Goal: Use online tool/utility: Utilize a website feature to perform a specific function

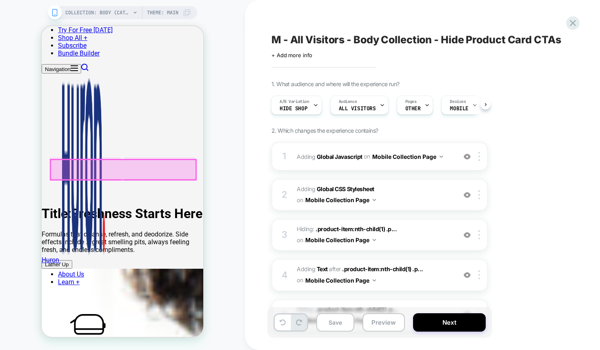
scroll to position [254, 0]
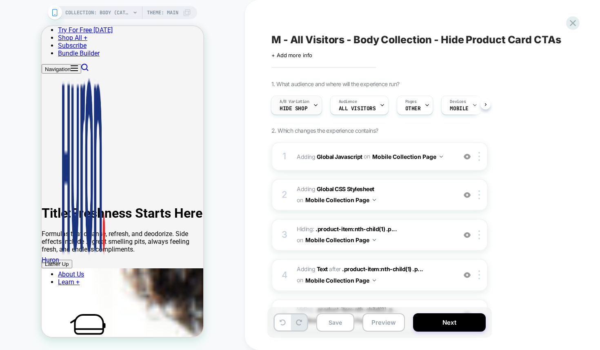
click at [313, 109] on div "A/B Variation Hide Shop" at bounding box center [294, 105] width 46 height 18
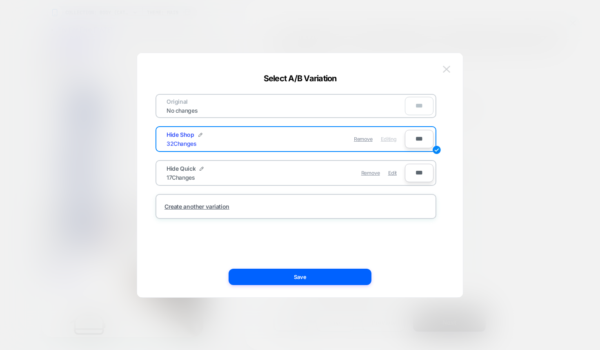
click at [447, 72] on img at bounding box center [446, 69] width 7 height 7
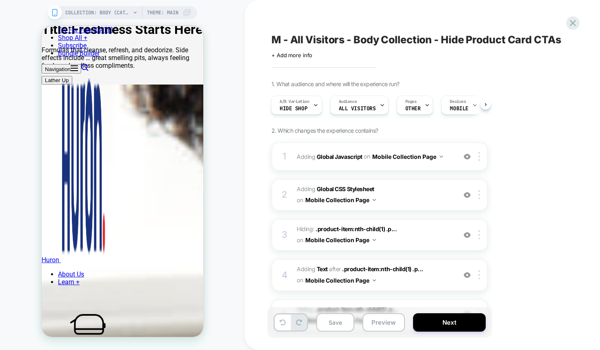
scroll to position [437, 0]
click at [309, 106] on div "A/B Variation Hide Shop" at bounding box center [294, 105] width 46 height 18
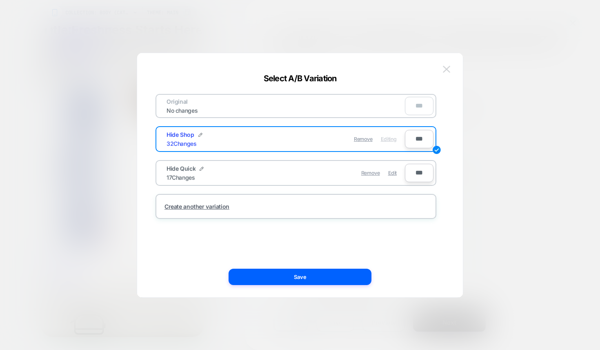
click at [451, 67] on button at bounding box center [447, 69] width 12 height 12
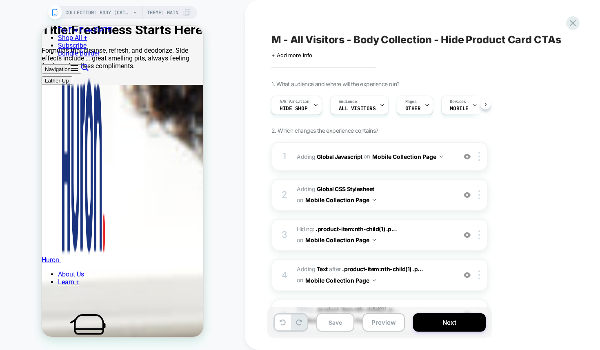
click at [156, 12] on span "Theme: MAIN" at bounding box center [162, 12] width 31 height 13
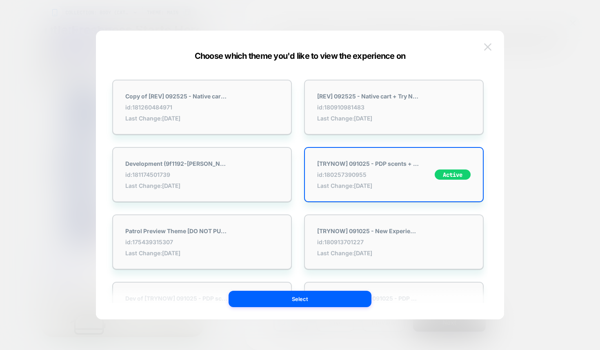
click at [493, 46] on button at bounding box center [488, 47] width 12 height 12
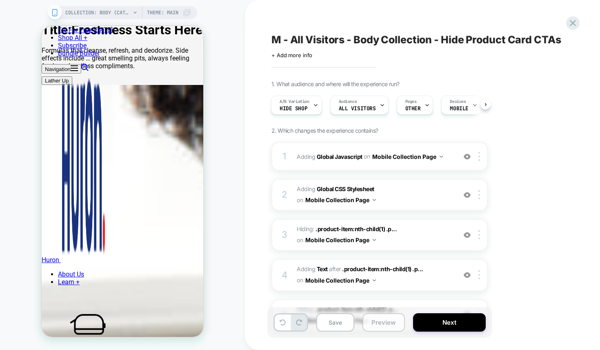
click at [377, 321] on button "Preview" at bounding box center [384, 322] width 42 height 18
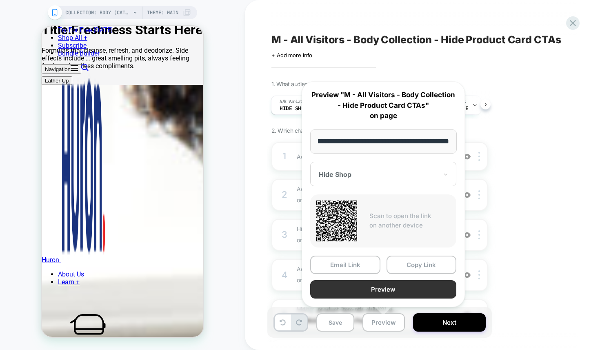
scroll to position [0, 0]
click at [376, 287] on button "Preview" at bounding box center [383, 289] width 146 height 18
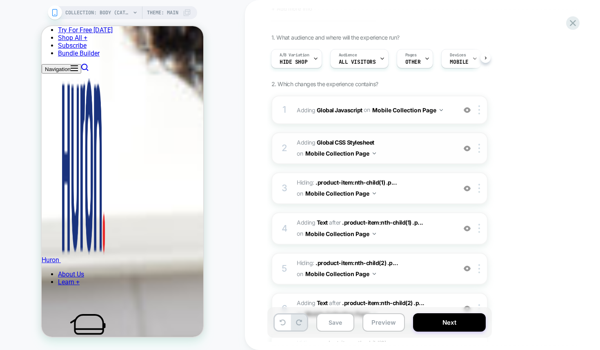
scroll to position [52, 0]
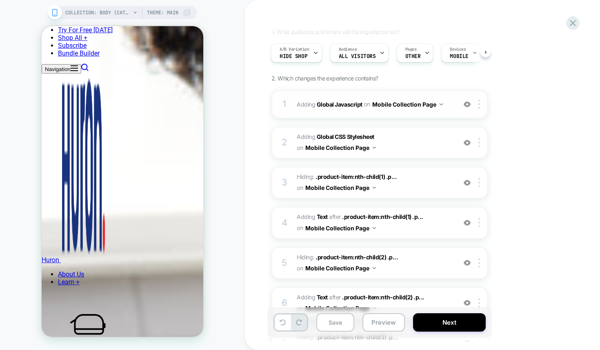
click at [469, 101] on img at bounding box center [467, 104] width 7 height 7
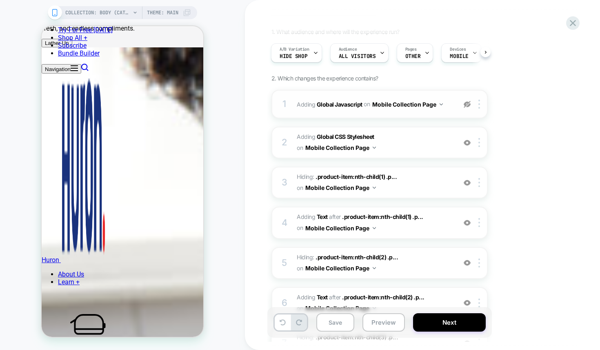
click at [467, 104] on img at bounding box center [467, 104] width 7 height 7
click at [440, 103] on img at bounding box center [441, 104] width 3 height 2
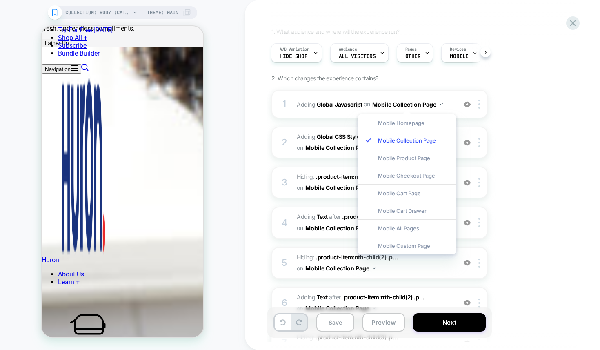
click at [468, 105] on img at bounding box center [467, 104] width 7 height 7
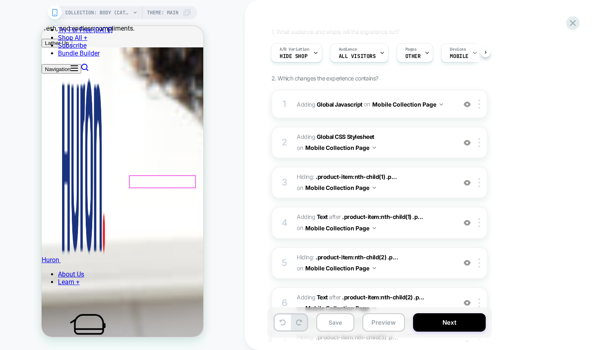
click at [151, 182] on div at bounding box center [162, 181] width 65 height 11
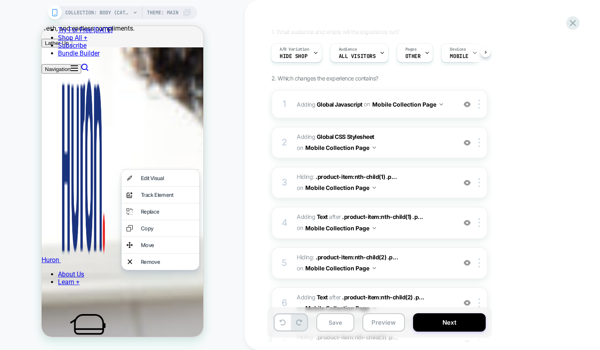
click at [151, 181] on div "Edit Visual" at bounding box center [167, 178] width 53 height 7
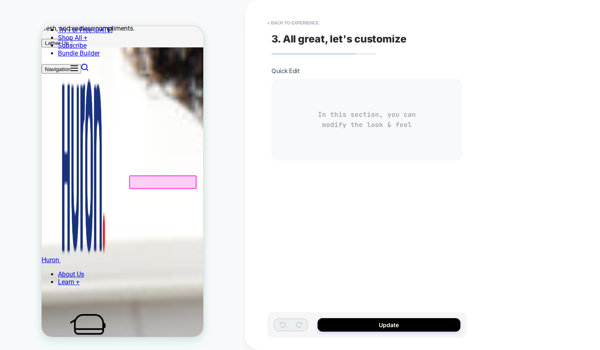
scroll to position [474, 0]
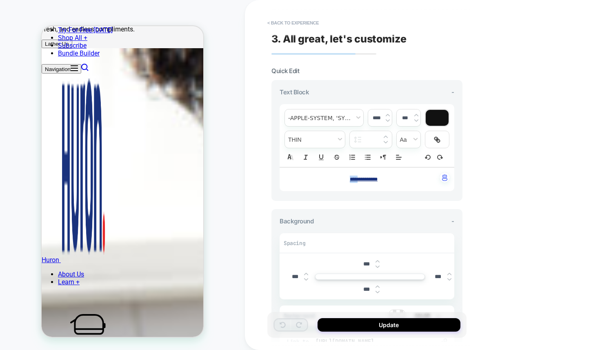
drag, startPoint x: 347, startPoint y: 179, endPoint x: 355, endPoint y: 179, distance: 8.2
click at [355, 179] on p "**********" at bounding box center [364, 179] width 152 height 7
type input "****"
click at [349, 179] on p "**********" at bounding box center [364, 179] width 152 height 7
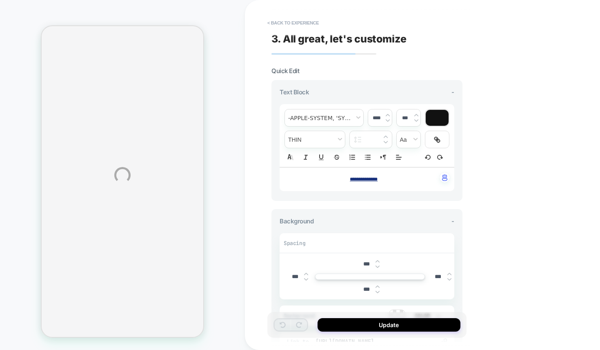
click at [284, 20] on div "**********" at bounding box center [300, 175] width 600 height 350
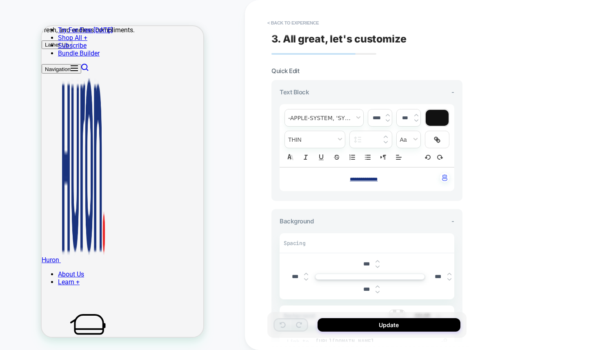
scroll to position [474, 0]
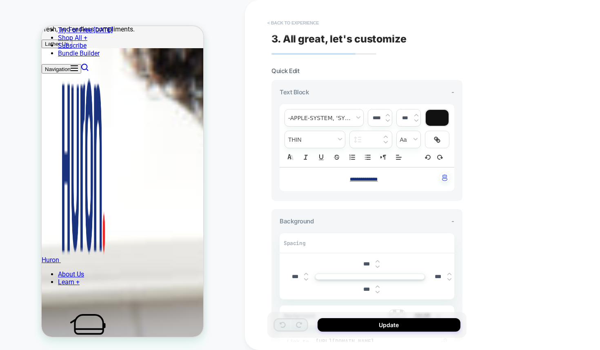
click at [279, 21] on button "< Back to experience" at bounding box center [293, 22] width 60 height 13
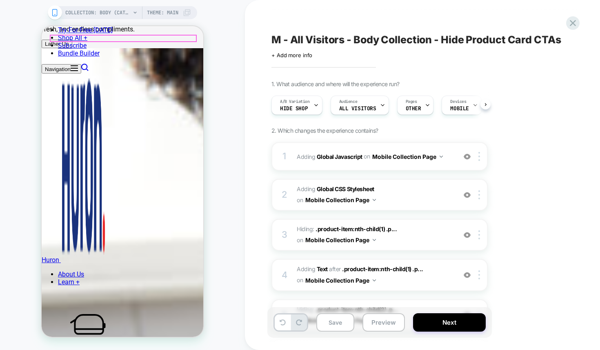
scroll to position [0, 0]
click at [316, 107] on icon at bounding box center [315, 104] width 5 height 5
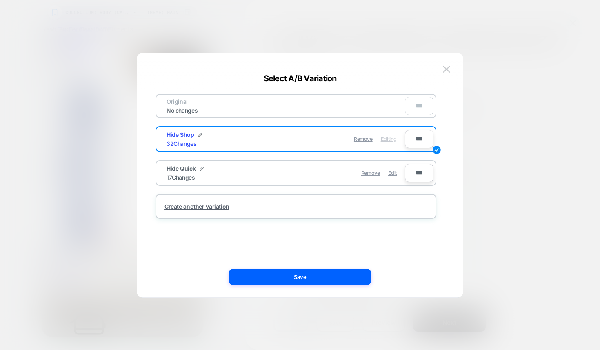
click at [314, 180] on div "Hide Quick 17 Changes Remove Edit" at bounding box center [281, 173] width 247 height 20
click at [394, 172] on span "Edit" at bounding box center [392, 173] width 9 height 6
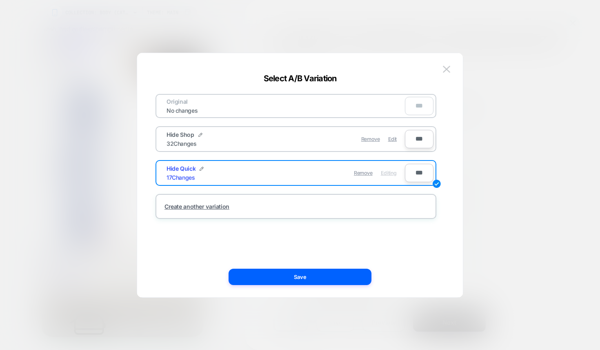
scroll to position [477, 0]
click at [316, 275] on button "Save" at bounding box center [300, 277] width 143 height 16
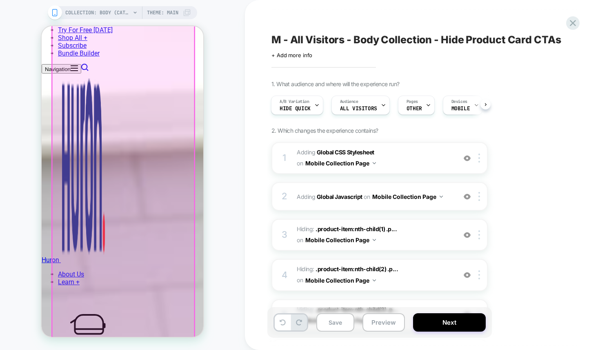
scroll to position [603, 0]
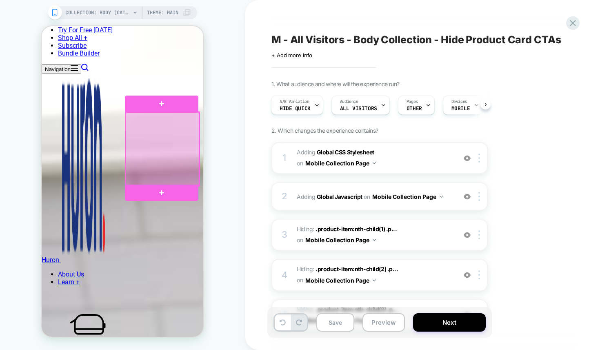
click at [190, 171] on div at bounding box center [162, 148] width 73 height 73
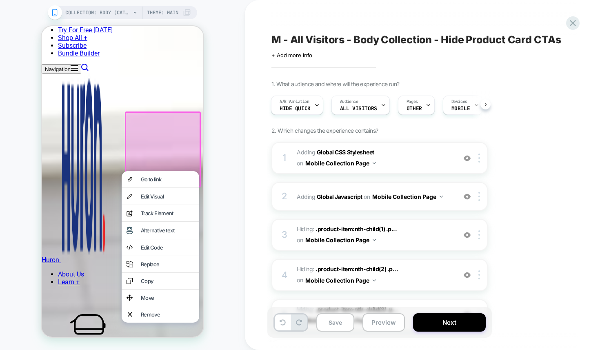
click at [225, 197] on div "COLLECTION: Body (Category) COLLECTION: Body (Category) Theme: MAIN" at bounding box center [122, 175] width 245 height 334
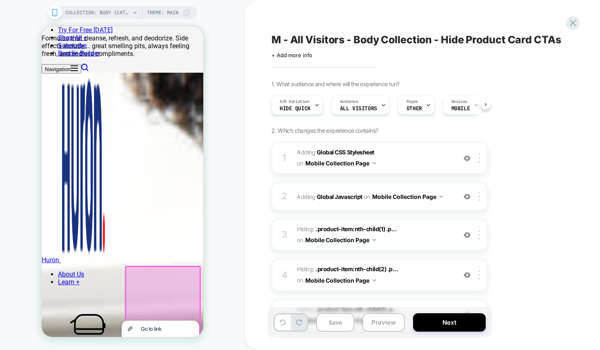
scroll to position [458, 0]
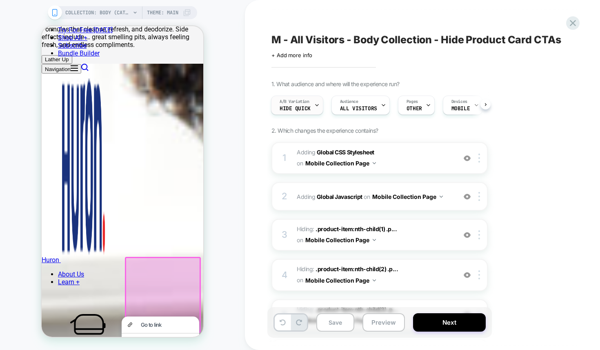
click at [315, 109] on div at bounding box center [316, 105] width 5 height 18
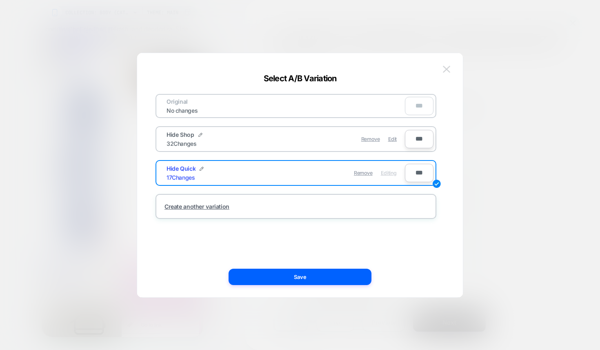
click at [452, 67] on button at bounding box center [447, 69] width 12 height 12
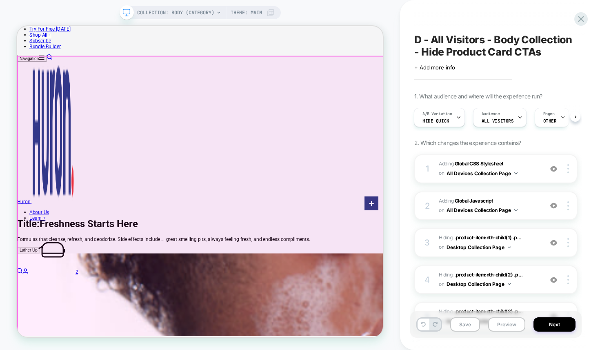
scroll to position [170, 0]
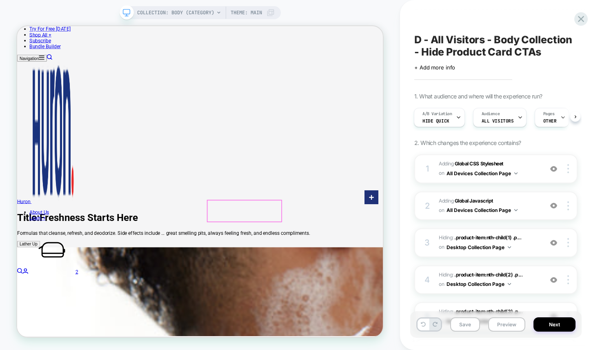
click at [509, 325] on button "Preview" at bounding box center [506, 324] width 37 height 14
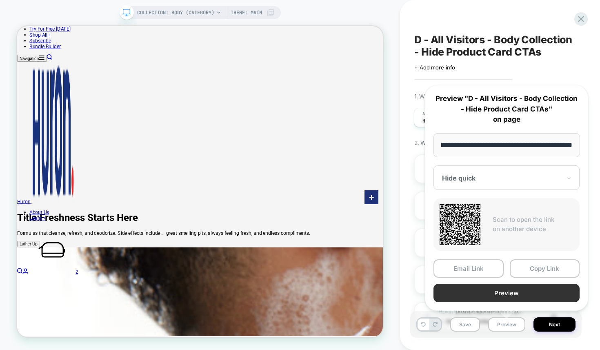
scroll to position [0, 0]
click at [478, 300] on button "Preview" at bounding box center [507, 293] width 146 height 18
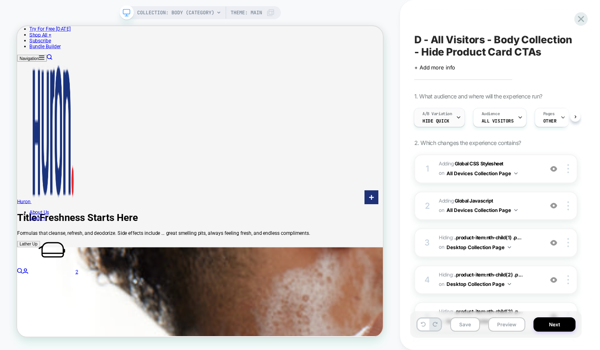
click at [458, 124] on div at bounding box center [458, 117] width 5 height 18
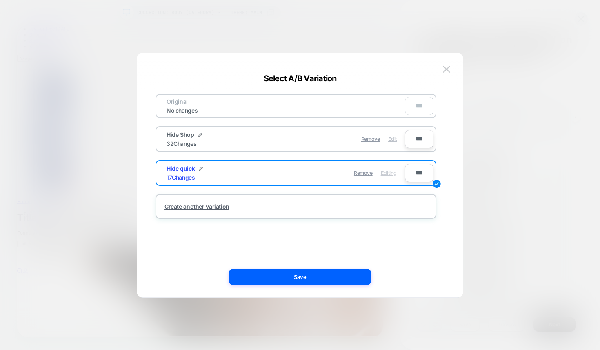
click at [393, 142] on span "Edit" at bounding box center [392, 139] width 9 height 6
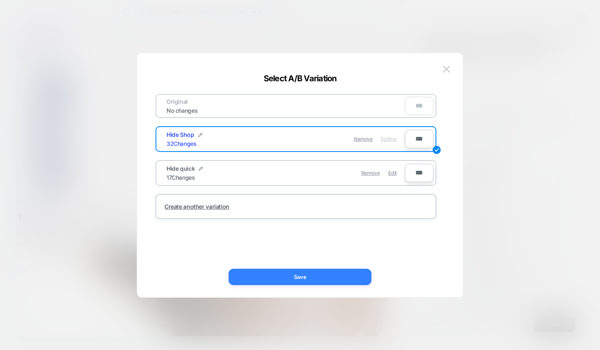
click at [321, 273] on button "Save" at bounding box center [300, 277] width 143 height 16
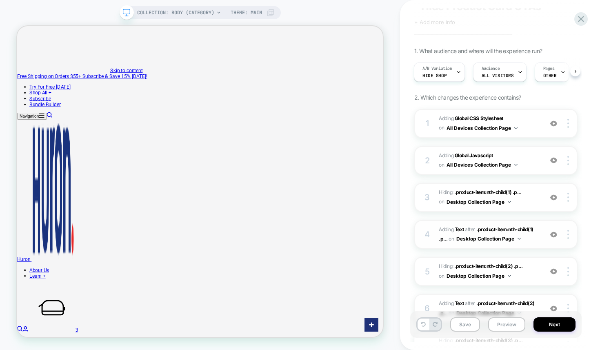
scroll to position [89, 0]
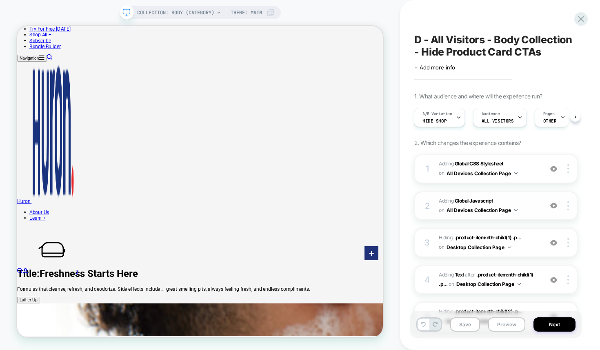
scroll to position [3, 0]
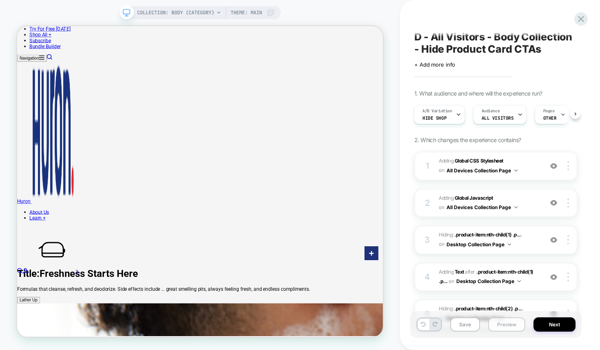
click at [511, 327] on button "Preview" at bounding box center [506, 324] width 37 height 14
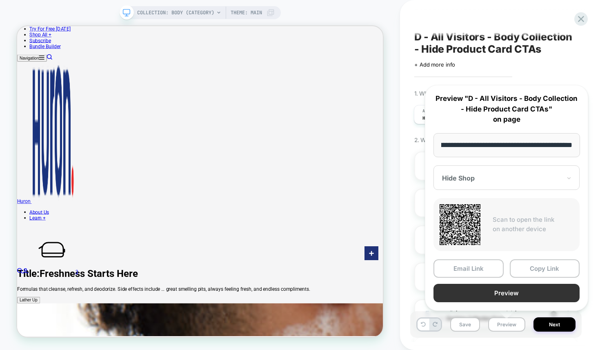
scroll to position [0, 0]
click at [500, 296] on button "Preview" at bounding box center [507, 293] width 146 height 18
